Goal: Find specific page/section: Find specific page/section

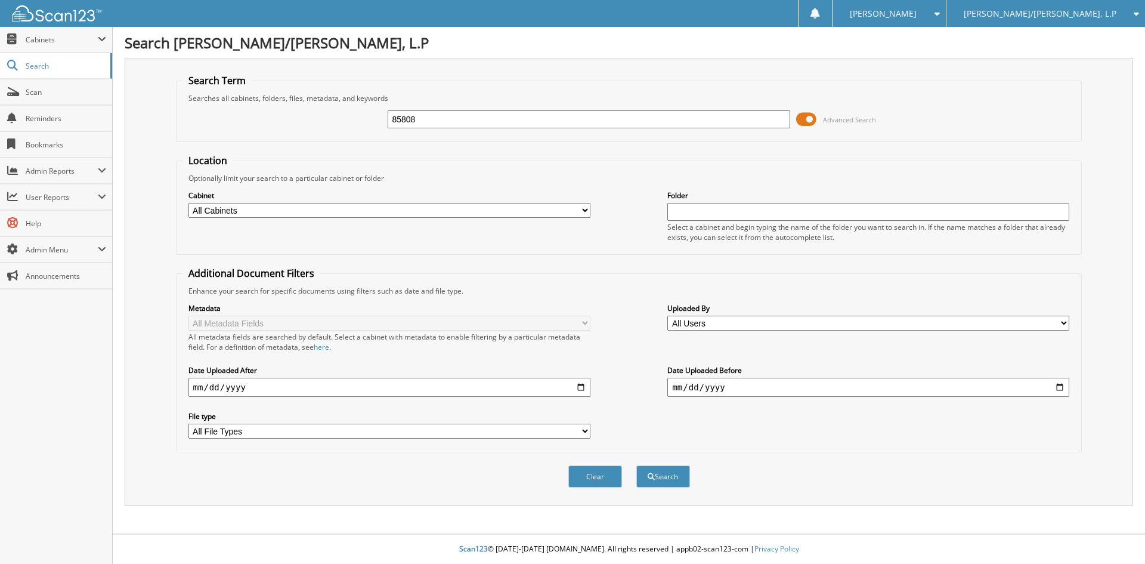
type input "85808"
click at [637, 465] on button "Search" at bounding box center [664, 476] width 54 height 22
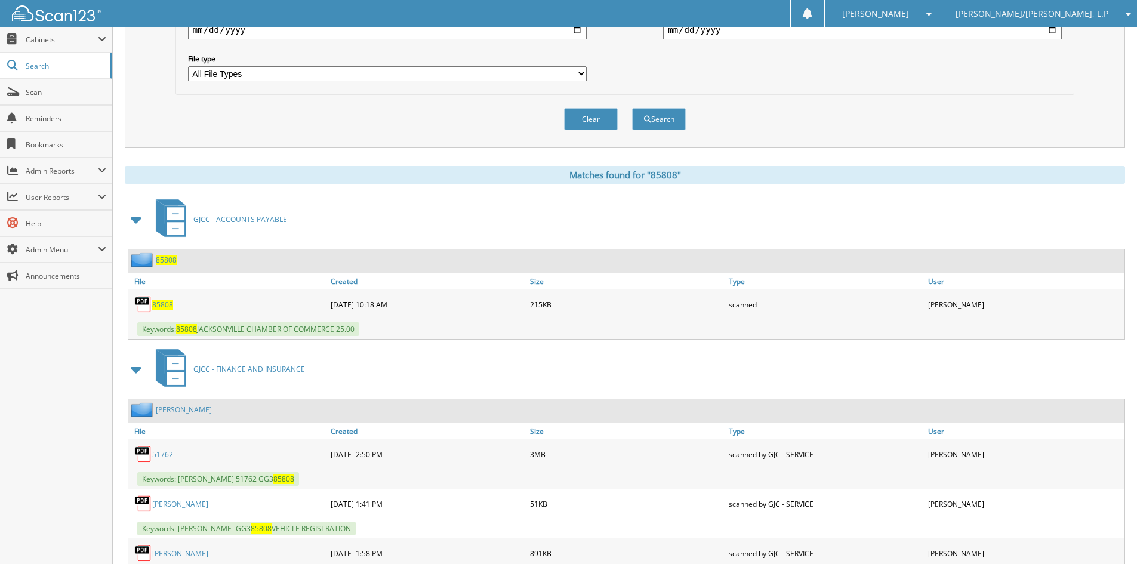
scroll to position [358, 0]
click at [165, 306] on span "85808" at bounding box center [162, 304] width 21 height 10
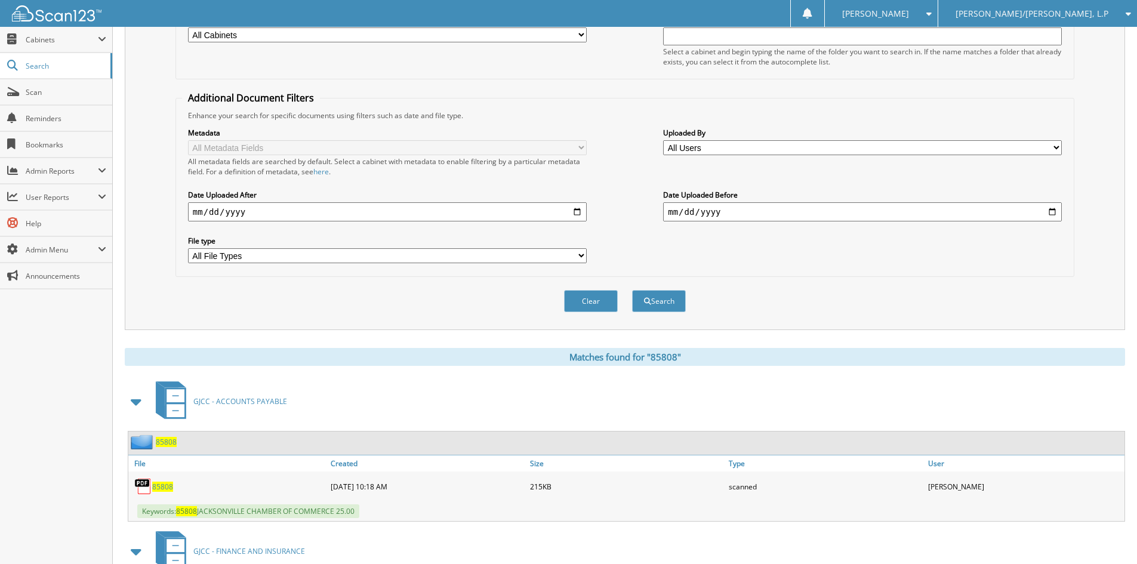
scroll to position [0, 0]
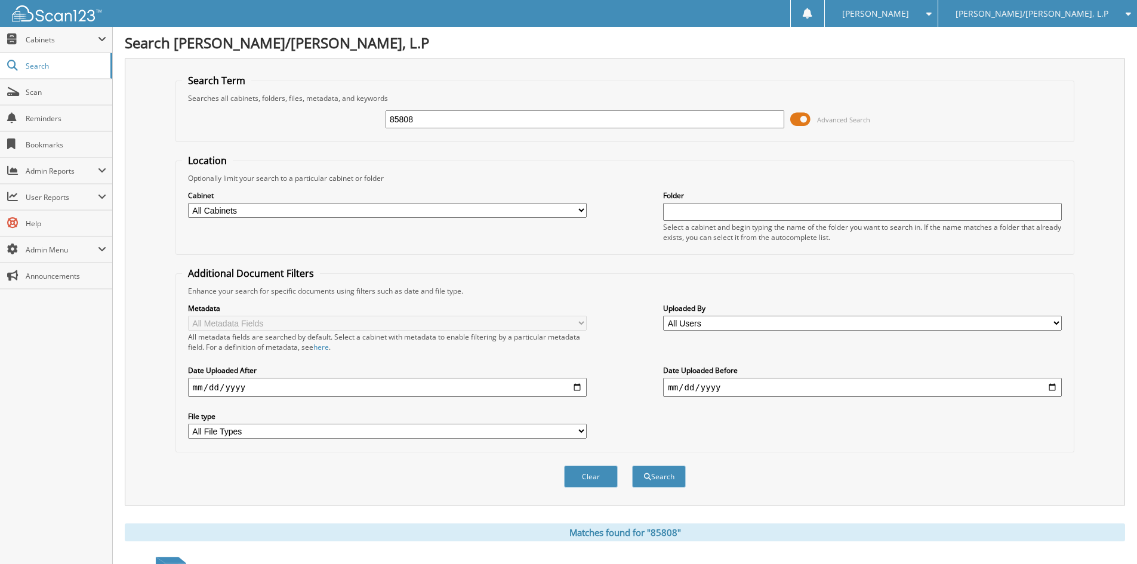
drag, startPoint x: 421, startPoint y: 119, endPoint x: 347, endPoint y: 125, distance: 74.8
click at [359, 128] on div "85808 Advanced Search" at bounding box center [624, 119] width 885 height 32
type input "85826"
click at [632, 465] on button "Search" at bounding box center [659, 476] width 54 height 22
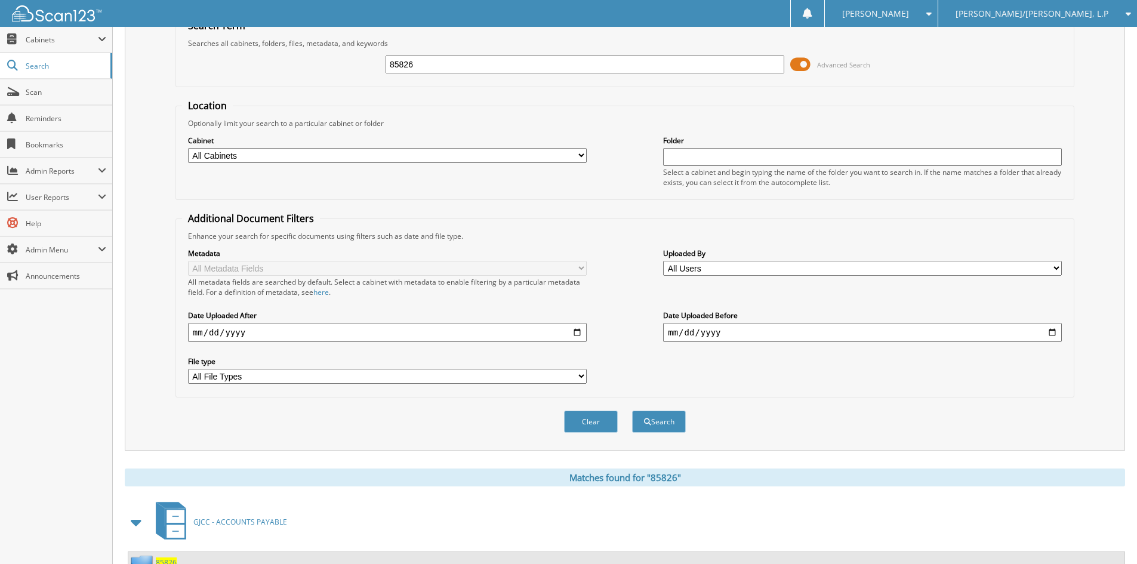
scroll to position [169, 0]
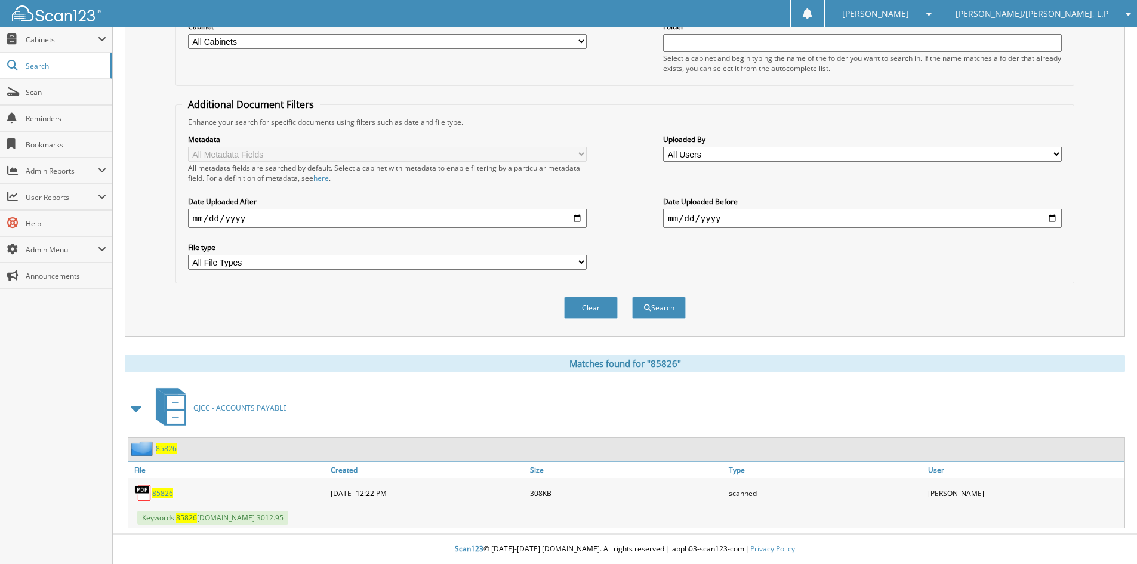
click at [155, 493] on span "85826" at bounding box center [162, 493] width 21 height 10
